Goal: Information Seeking & Learning: Learn about a topic

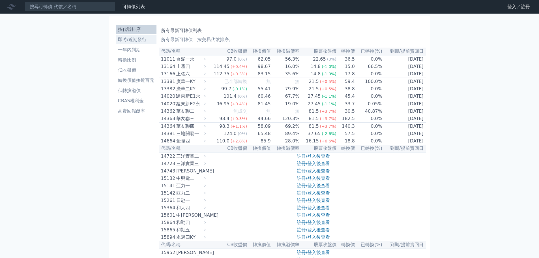
click at [136, 42] on li "即將/近期發行" at bounding box center [136, 39] width 41 height 7
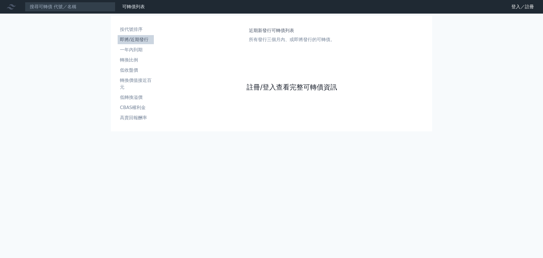
click at [278, 88] on link "註冊/登入查看完整可轉債資訊" at bounding box center [292, 87] width 90 height 9
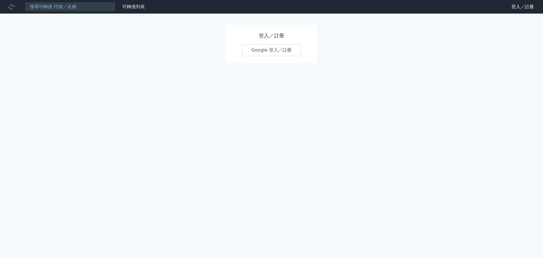
click at [277, 39] on h1 "登入／註冊" at bounding box center [271, 36] width 59 height 8
click at [278, 48] on link "Google 登入／註冊" at bounding box center [271, 50] width 59 height 12
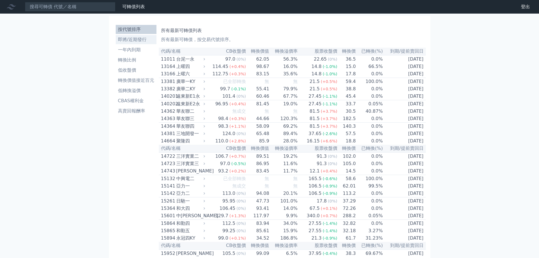
click at [129, 38] on li "即將/近期發行" at bounding box center [136, 39] width 41 height 7
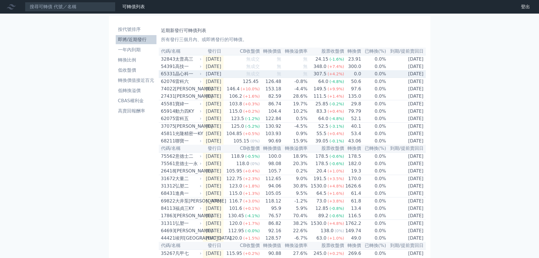
click at [176, 76] on div "晶心科一" at bounding box center [187, 73] width 25 height 7
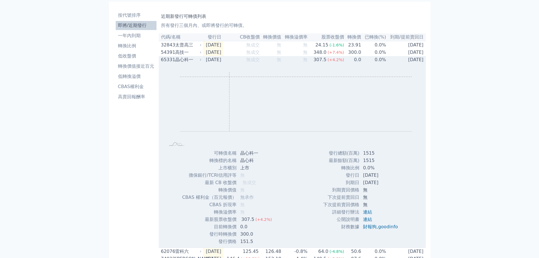
scroll to position [28, 0]
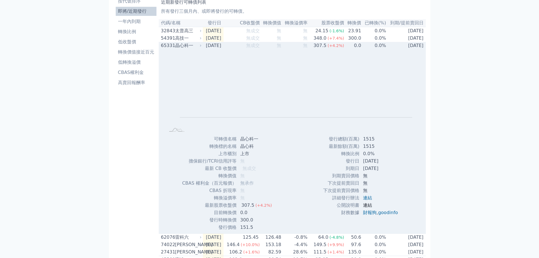
click at [363, 207] on link "連結" at bounding box center [367, 204] width 9 height 5
click at [419, 135] on div "Zoom Out L L Chart created using amCharts library" at bounding box center [292, 92] width 267 height 86
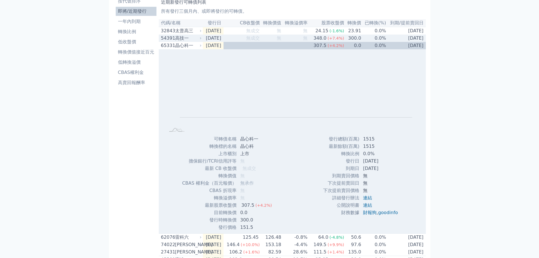
click at [185, 36] on div "高技一" at bounding box center [187, 38] width 25 height 7
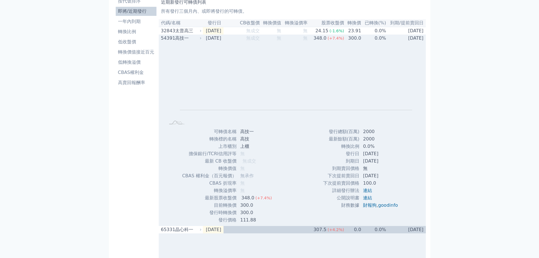
click at [187, 37] on div "高技一" at bounding box center [187, 38] width 25 height 7
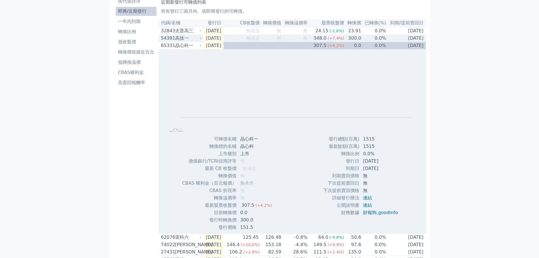
click at [187, 37] on div "高技一" at bounding box center [187, 38] width 25 height 7
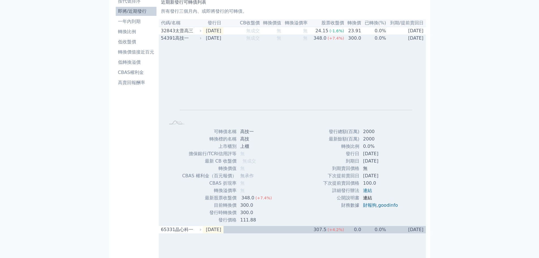
click at [365, 197] on link "連結" at bounding box center [367, 197] width 9 height 5
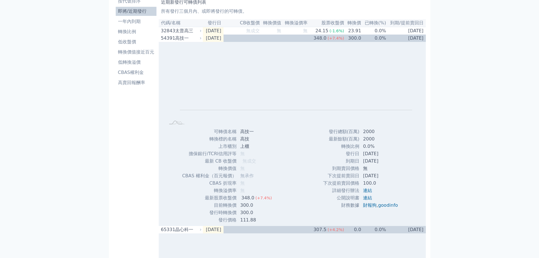
scroll to position [0, 0]
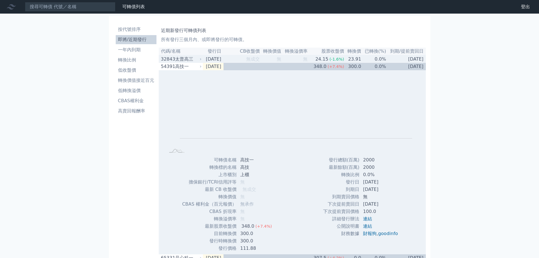
click at [266, 63] on td "無" at bounding box center [270, 59] width 21 height 8
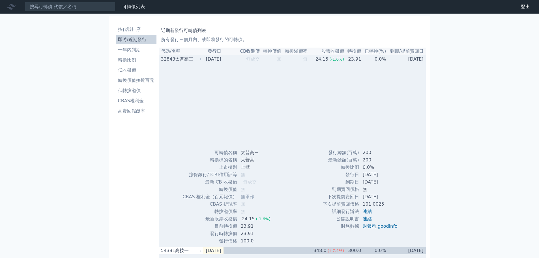
click at [269, 61] on td "無" at bounding box center [270, 59] width 21 height 8
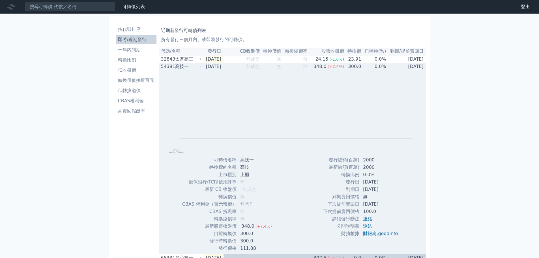
click at [271, 70] on td "無" at bounding box center [270, 66] width 21 height 7
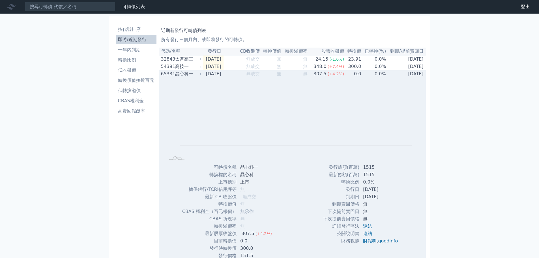
click at [272, 77] on td "無" at bounding box center [270, 73] width 21 height 7
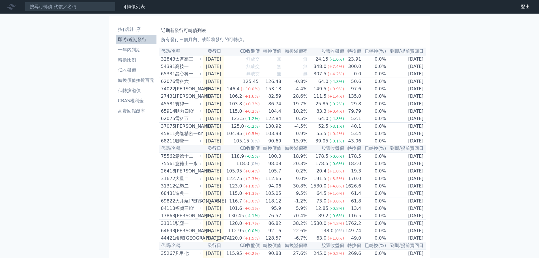
click at [50, 120] on div "可轉債列表 財務數據 可轉債列表 財務數據 登出 登出 按代號排序 即將/近期發行 一年內到期 轉換比例 低收盤價 轉換價值接近百元 低轉換溢價" at bounding box center [269, 200] width 539 height 400
